Goal: Task Accomplishment & Management: Manage account settings

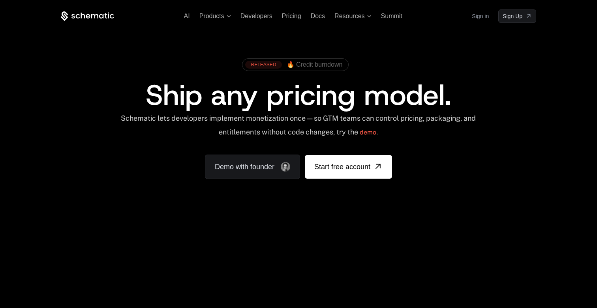
click at [311, 63] on span "🔥 Credit burndown" at bounding box center [315, 64] width 56 height 7
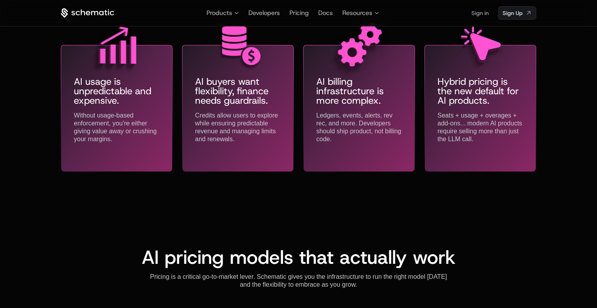
scroll to position [403, 0]
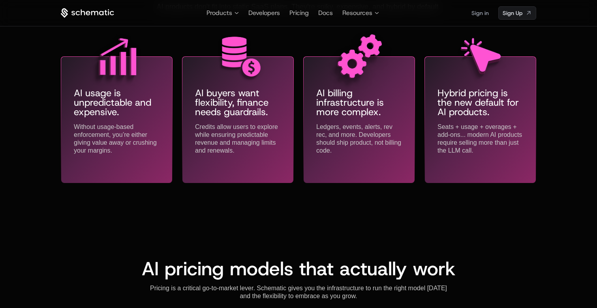
click at [474, 15] on link "Sign in" at bounding box center [479, 13] width 17 height 13
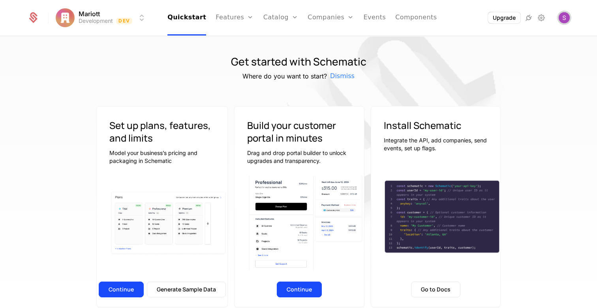
click at [564, 19] on span "Open user button" at bounding box center [563, 17] width 11 height 11
click at [541, 133] on img at bounding box center [393, 114] width 395 height 395
click at [246, 41] on link "Features" at bounding box center [243, 39] width 36 height 6
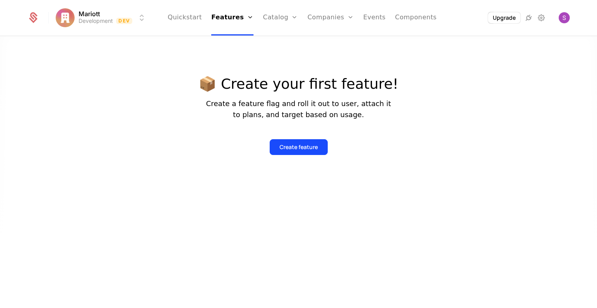
click at [286, 143] on div "Create feature" at bounding box center [298, 147] width 38 height 8
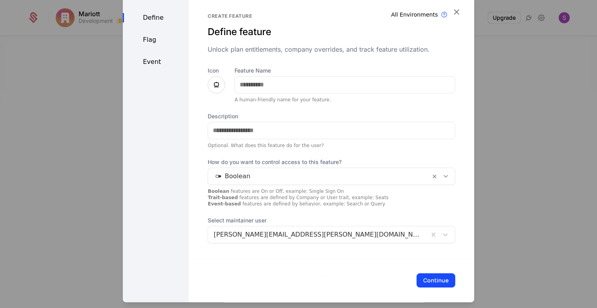
click at [459, 5] on div "Create feature Define feature Unlock plan entitlements, company overrides, and …" at bounding box center [331, 150] width 285 height 313
click at [457, 11] on icon "button" at bounding box center [456, 12] width 10 height 10
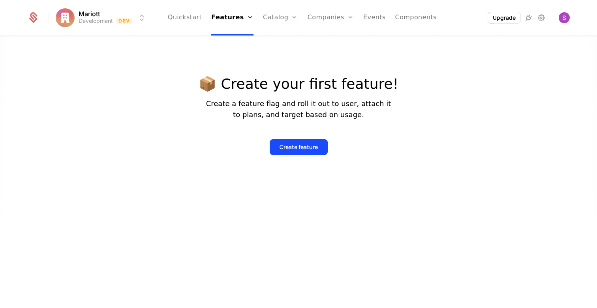
click at [293, 17] on icon "Main" at bounding box center [294, 17] width 6 height 6
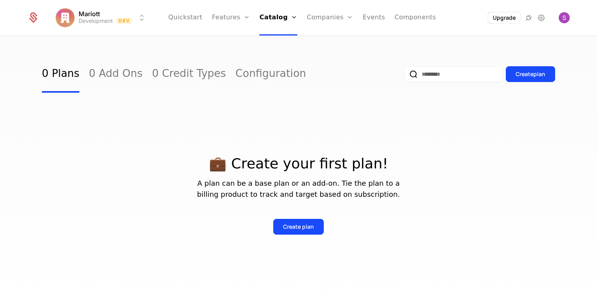
click at [284, 40] on link "Plans" at bounding box center [289, 39] width 41 height 6
click at [285, 54] on link "Add Ons" at bounding box center [289, 51] width 41 height 6
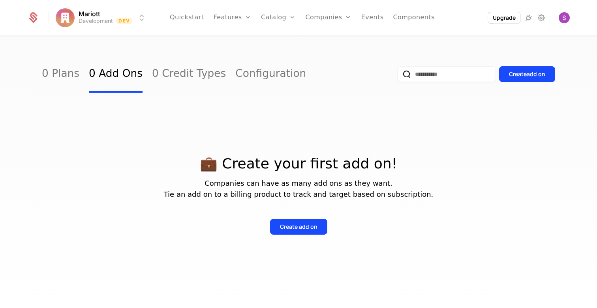
click at [283, 67] on link "Credits" at bounding box center [290, 64] width 41 height 6
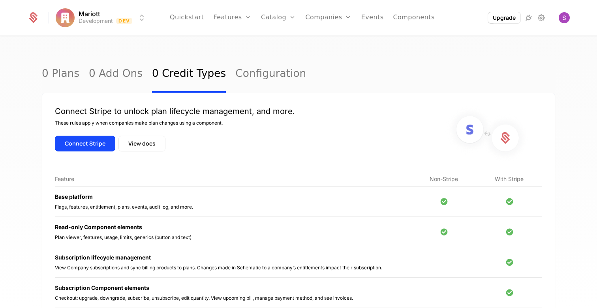
click at [288, 80] on link "Configuration" at bounding box center [290, 76] width 41 height 6
